Goal: Navigation & Orientation: Find specific page/section

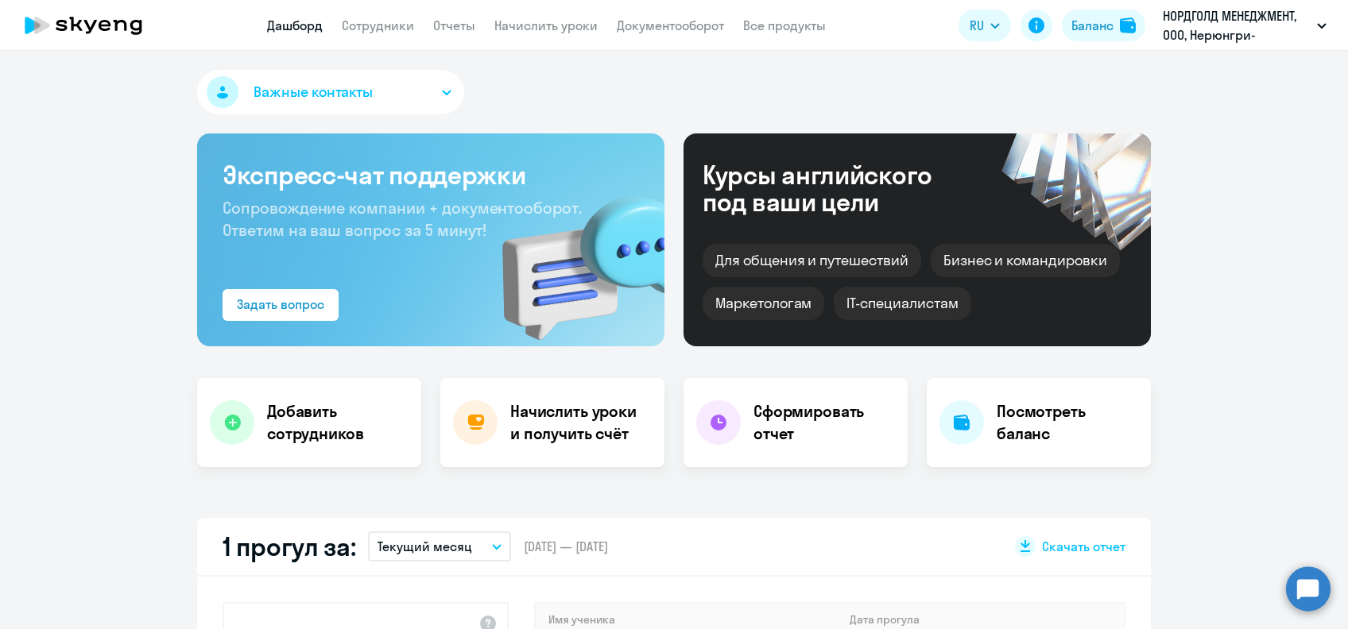
click at [416, 23] on nav "Дашборд Сотрудники Отчеты Начислить уроки Документооборот Все продукты" at bounding box center [546, 26] width 559 height 20
click at [389, 29] on link "Сотрудники" at bounding box center [378, 25] width 72 height 16
select select "30"
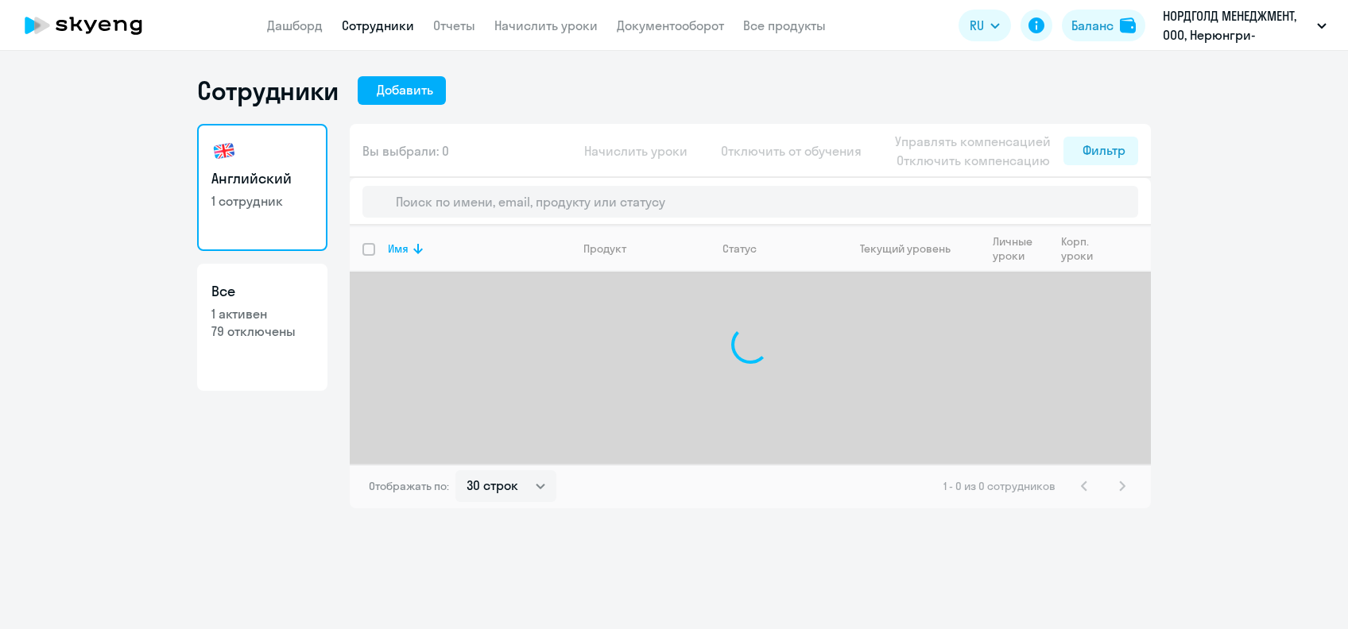
select select "30"
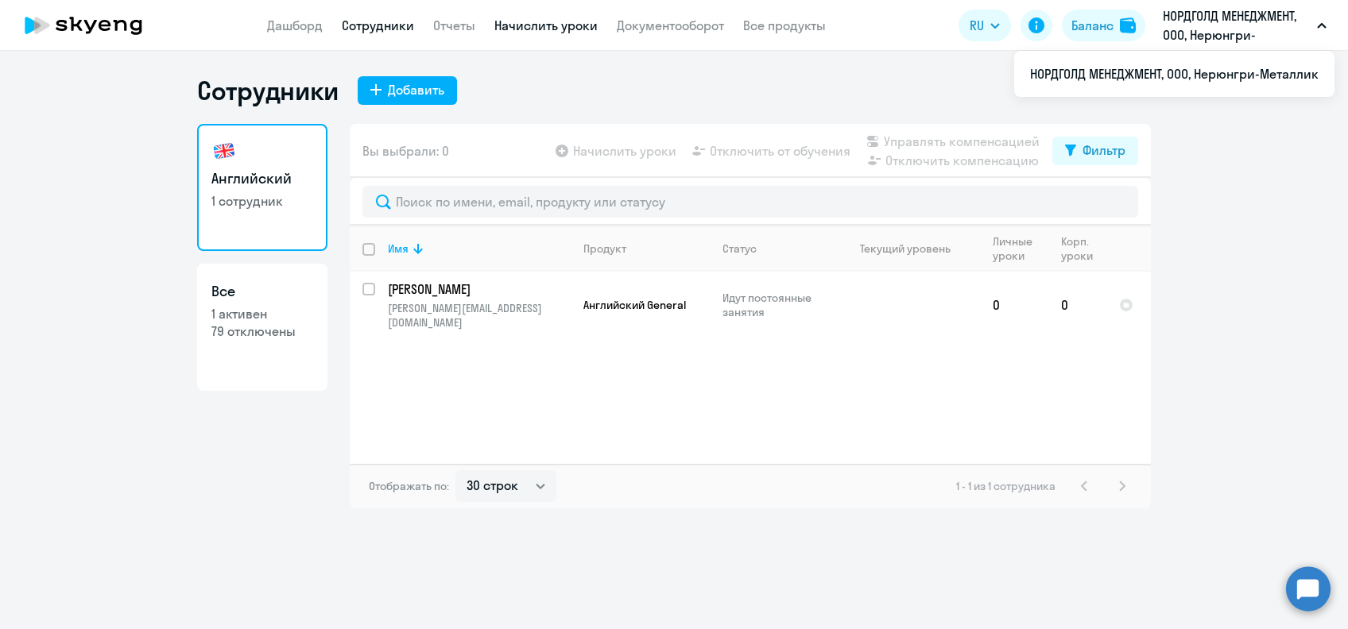
click at [564, 20] on link "Начислить уроки" at bounding box center [545, 25] width 103 height 16
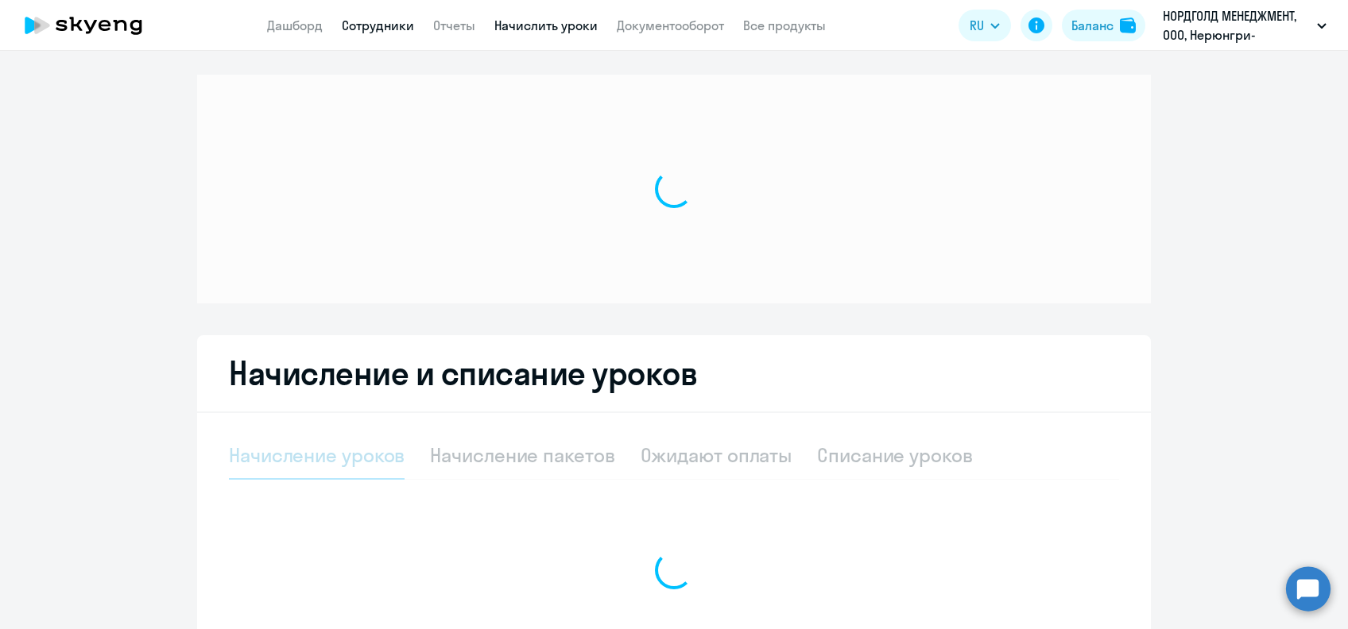
select select "10"
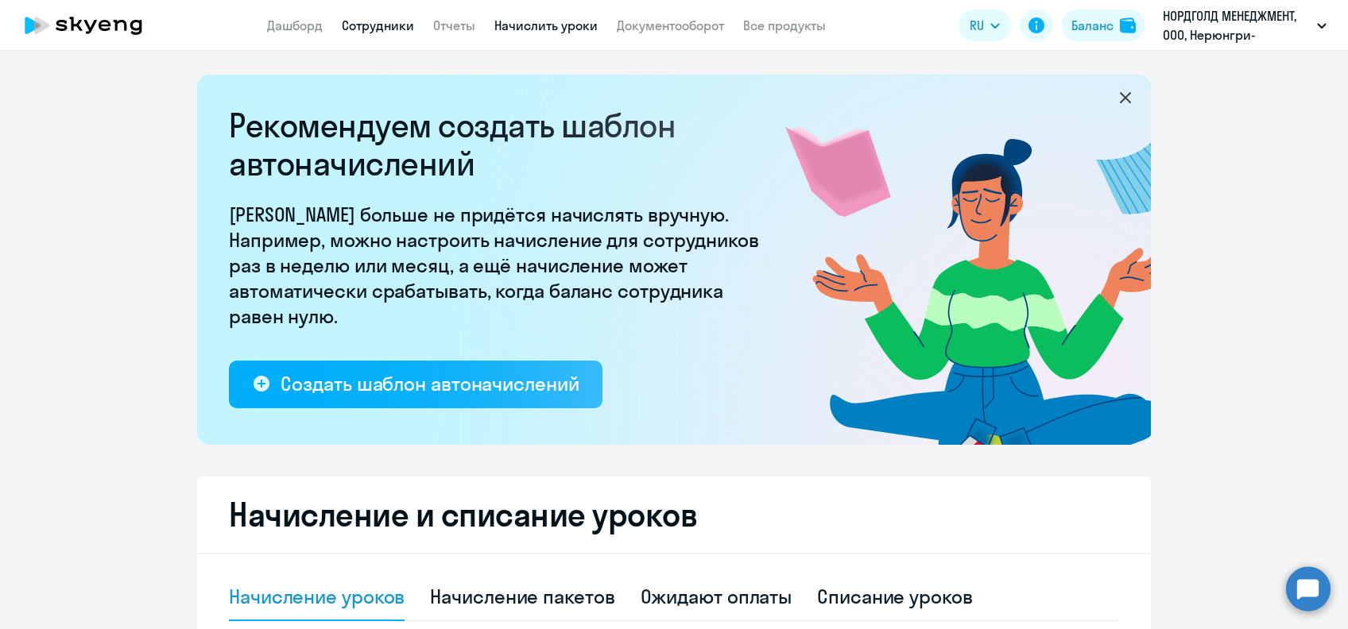
click at [399, 27] on link "Сотрудники" at bounding box center [378, 25] width 72 height 16
select select "30"
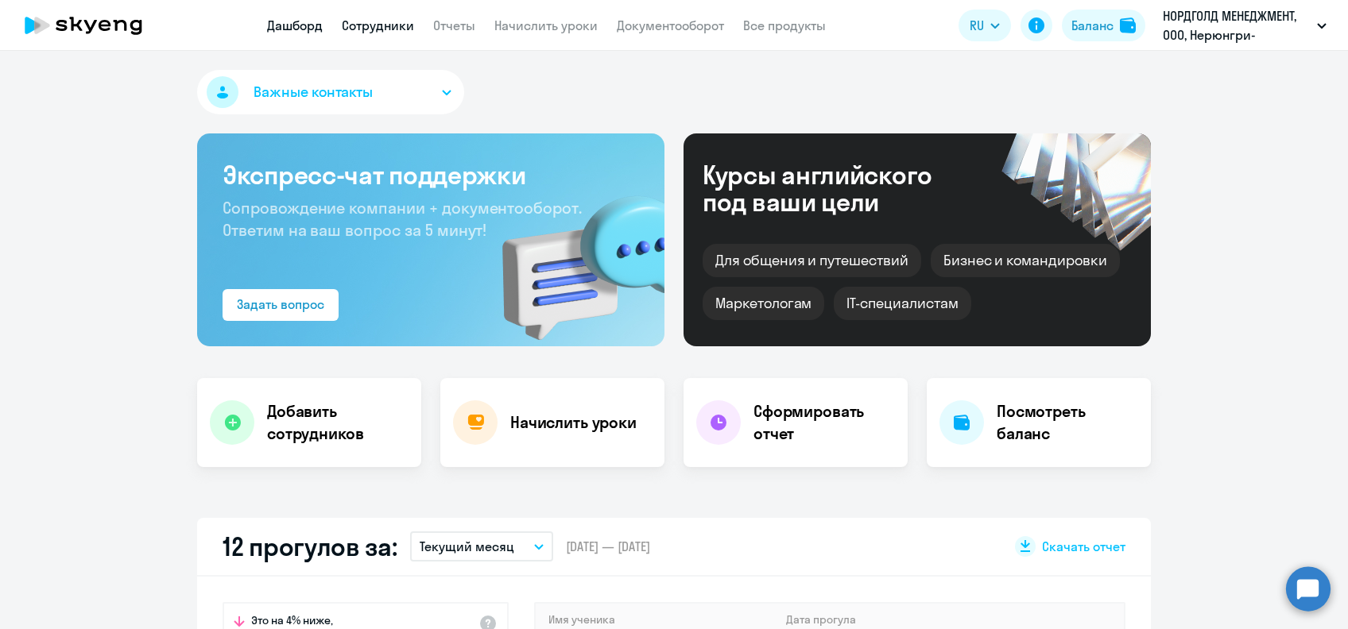
click at [390, 22] on link "Сотрудники" at bounding box center [378, 25] width 72 height 16
select select "30"
